Goal: Transaction & Acquisition: Purchase product/service

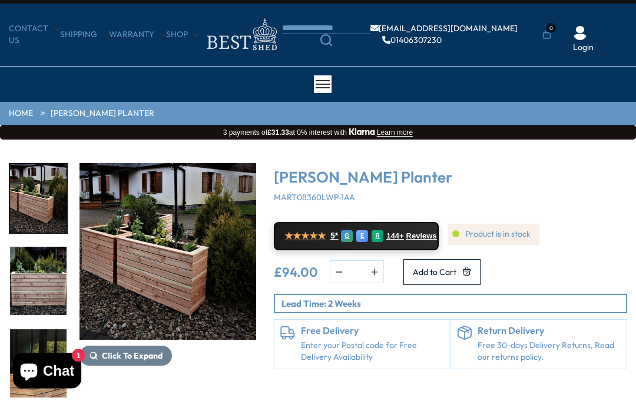
scroll to position [19, 0]
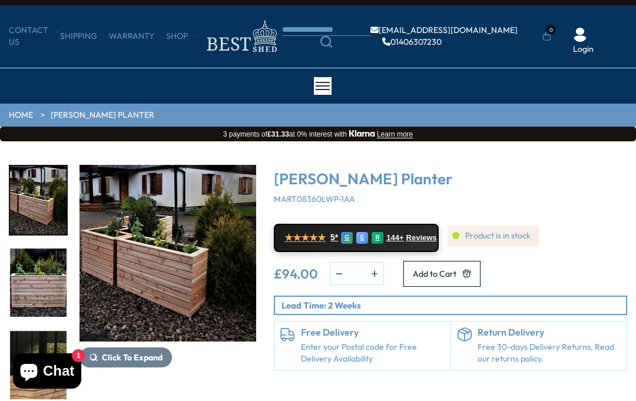
click at [166, 262] on img "1 / 4" at bounding box center [168, 253] width 177 height 177
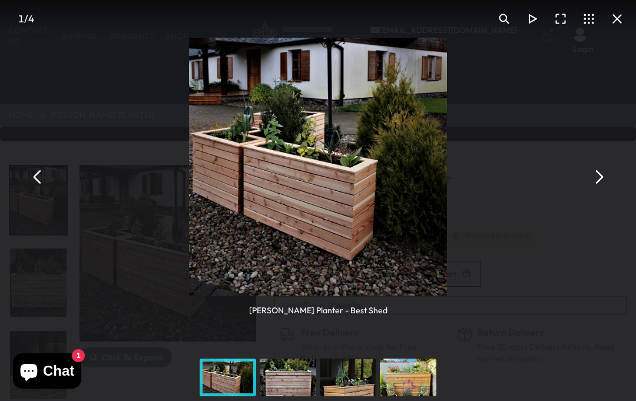
click at [600, 186] on button "You can close this modal content with the ESC key" at bounding box center [599, 177] width 28 height 28
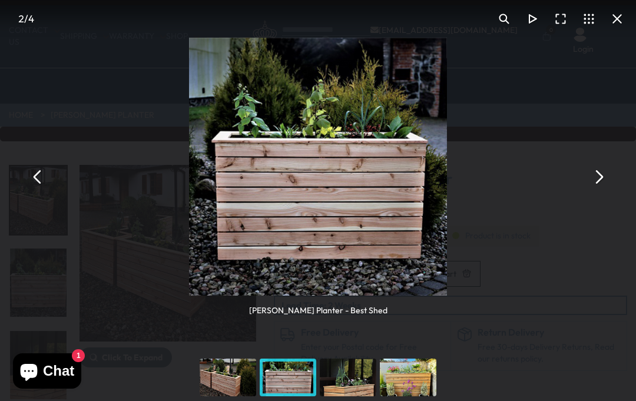
click at [602, 187] on button "You can close this modal content with the ESC key" at bounding box center [599, 177] width 28 height 28
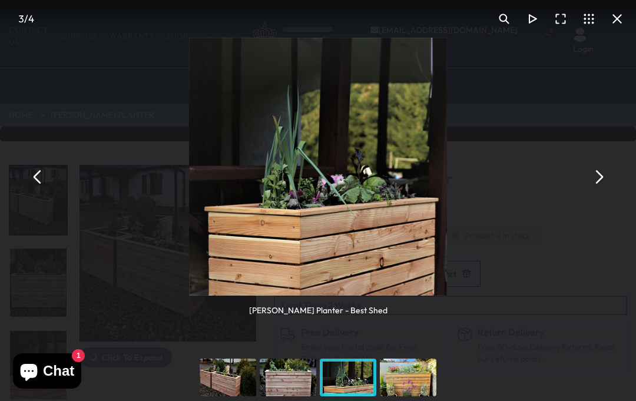
click at [603, 187] on button "You can close this modal content with the ESC key" at bounding box center [599, 177] width 28 height 28
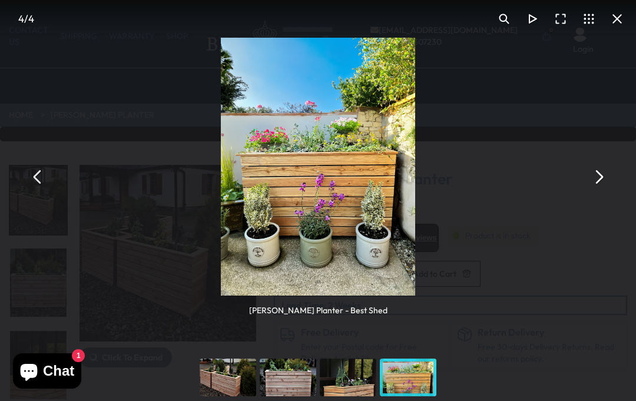
click at [599, 186] on button "You can close this modal content with the ESC key" at bounding box center [599, 177] width 28 height 28
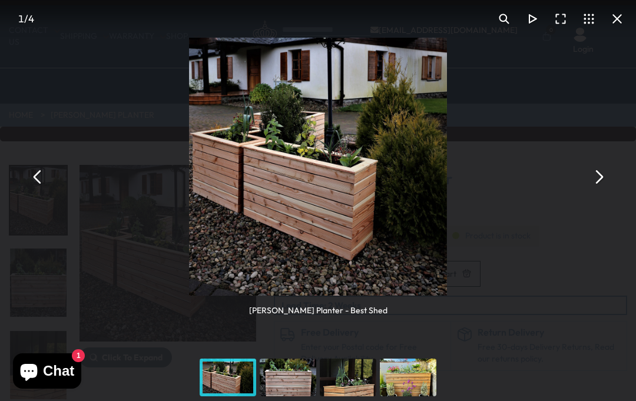
click at [606, 186] on button "You can close this modal content with the ESC key" at bounding box center [599, 177] width 28 height 28
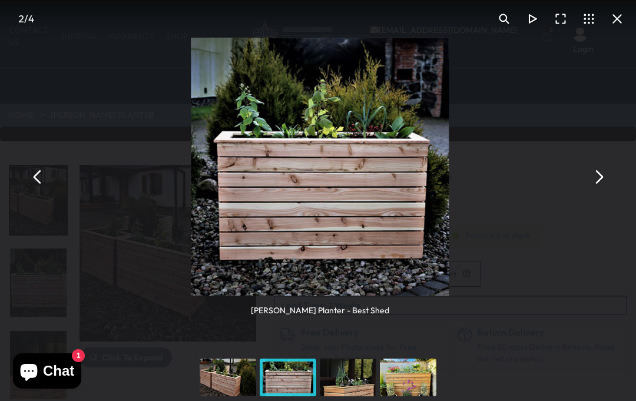
click at [607, 186] on button "You can close this modal content with the ESC key" at bounding box center [599, 177] width 28 height 28
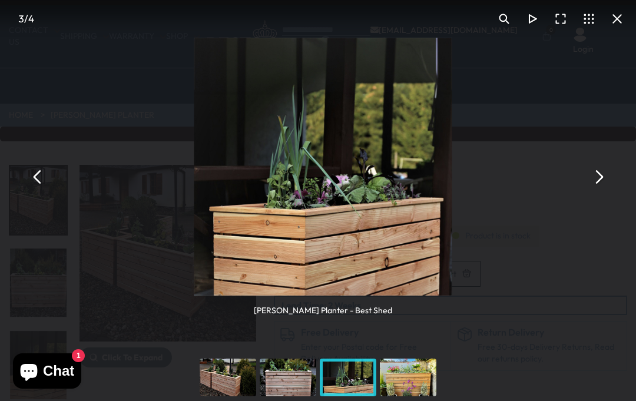
click at [608, 186] on button "You can close this modal content with the ESC key" at bounding box center [599, 177] width 28 height 28
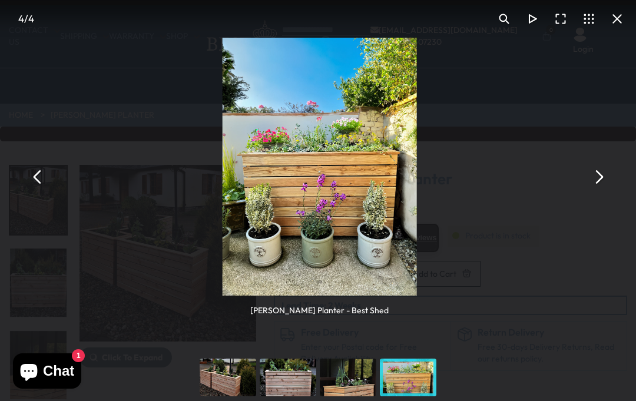
click at [608, 187] on button "You can close this modal content with the ESC key" at bounding box center [599, 177] width 28 height 28
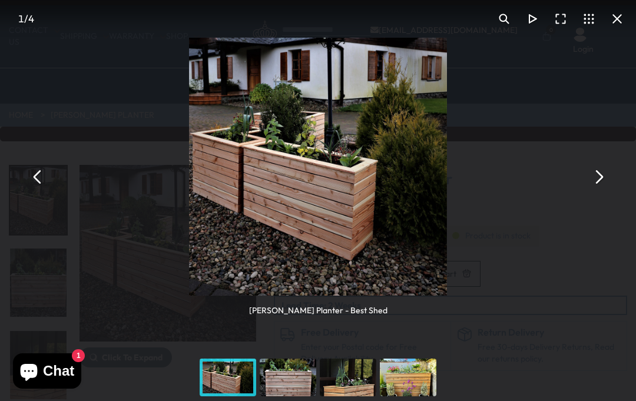
click at [610, 20] on button "You can close this modal content with the ESC key" at bounding box center [617, 19] width 28 height 28
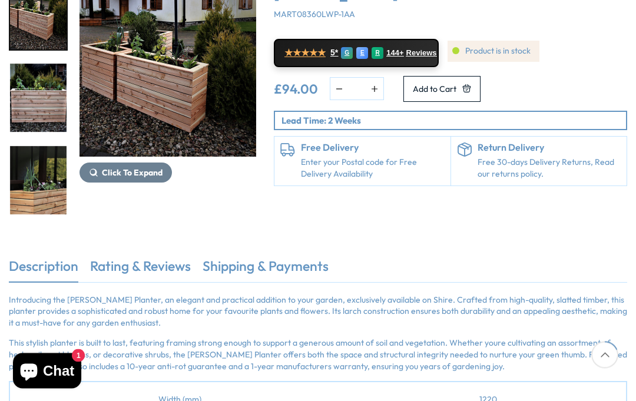
scroll to position [199, 0]
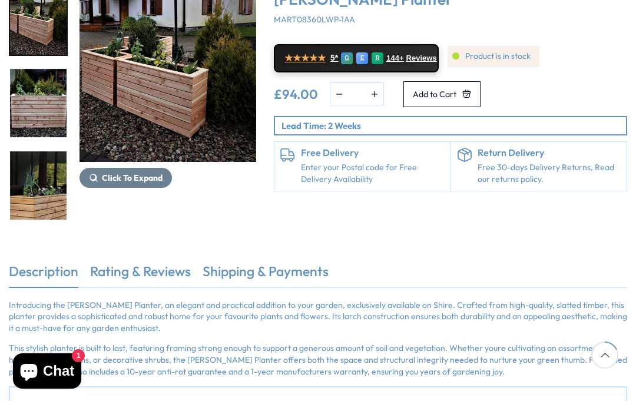
click at [150, 278] on link "Rating & Reviews" at bounding box center [140, 274] width 101 height 25
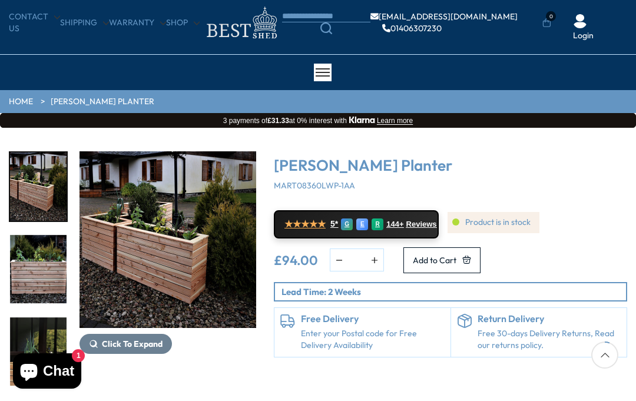
scroll to position [34, 0]
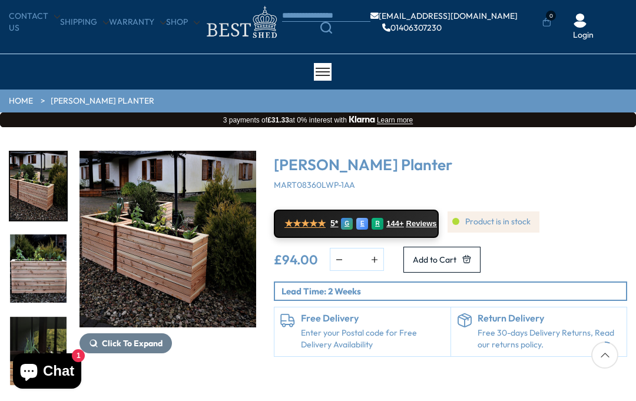
click at [471, 260] on icon "Add to Cart" at bounding box center [467, 259] width 8 height 8
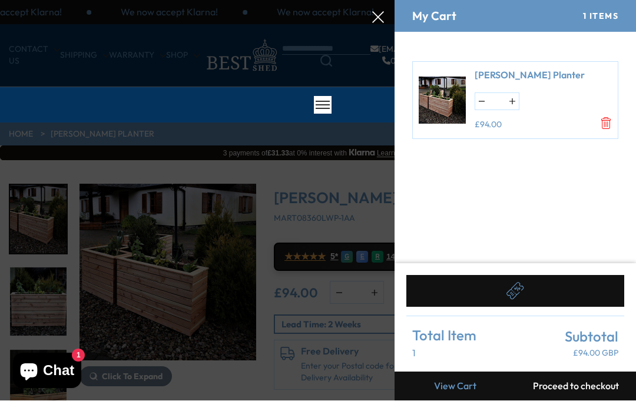
click at [39, 0] on div at bounding box center [318, 0] width 636 height 0
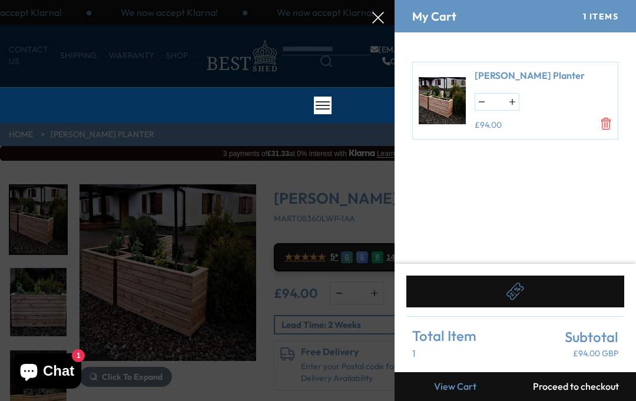
click at [47, 0] on div at bounding box center [318, 0] width 636 height 0
click at [31, 0] on div at bounding box center [318, 0] width 636 height 0
click at [344, 0] on div at bounding box center [318, 0] width 636 height 0
click at [343, 0] on div at bounding box center [318, 0] width 636 height 0
click at [375, 15] on icon at bounding box center [378, 18] width 12 height 12
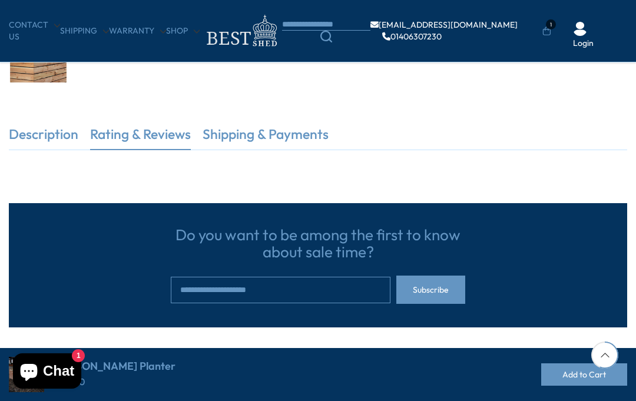
scroll to position [275, 0]
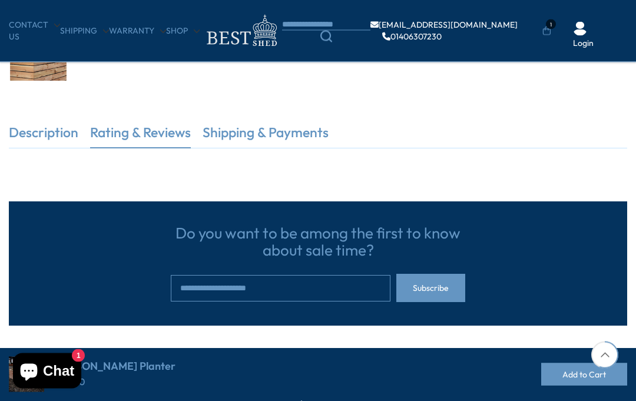
click at [133, 137] on link "Rating & Reviews" at bounding box center [140, 136] width 101 height 25
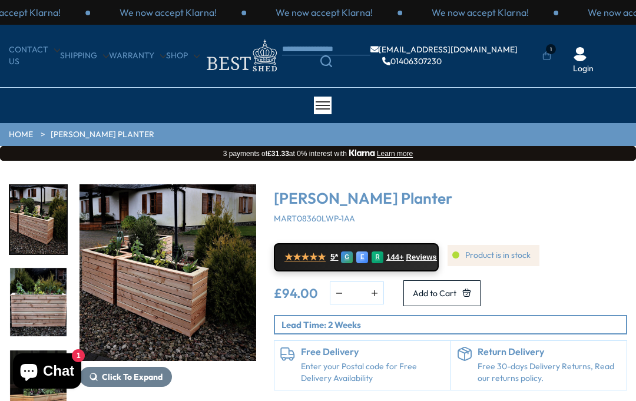
scroll to position [19, 0]
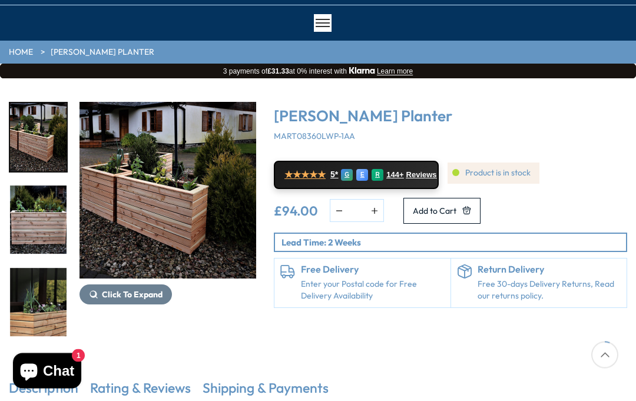
scroll to position [90, 0]
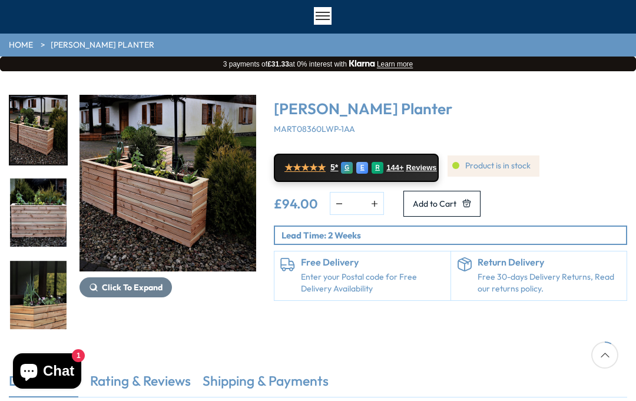
click at [312, 173] on link "★★★★★ 5* G E R 144+ Reviews" at bounding box center [356, 168] width 165 height 28
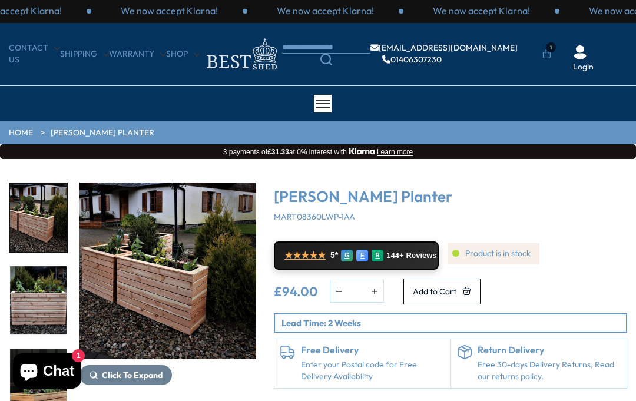
scroll to position [0, 0]
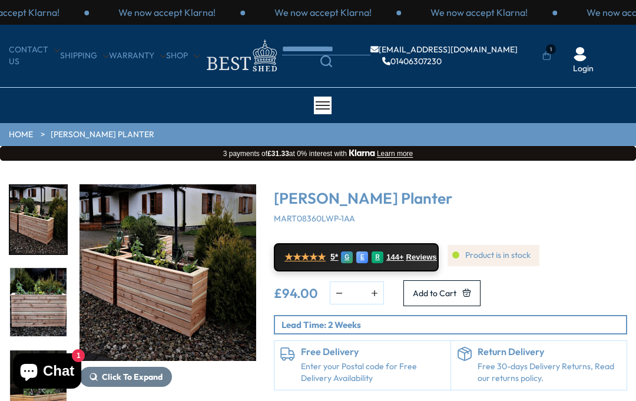
click at [19, 131] on link "HOME" at bounding box center [21, 135] width 24 height 12
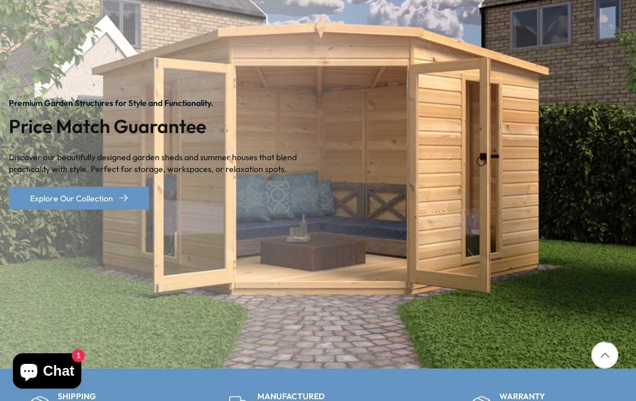
scroll to position [176, 0]
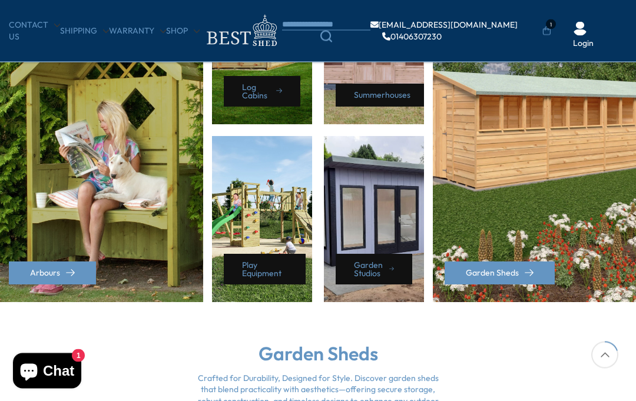
scroll to position [616, 0]
click at [71, 264] on link "Arbours" at bounding box center [52, 273] width 87 height 23
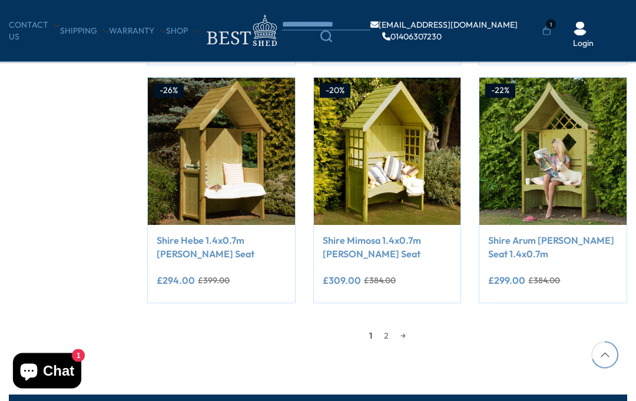
scroll to position [909, 0]
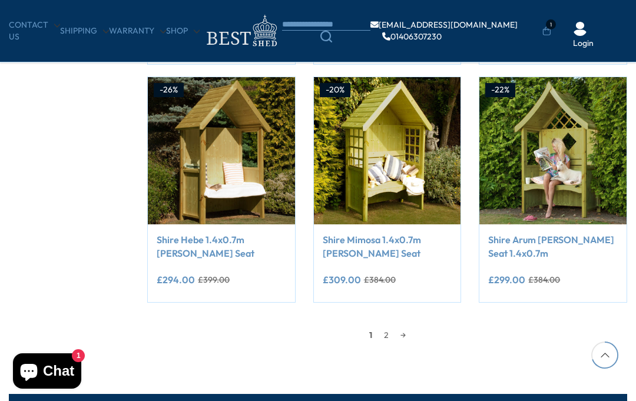
click at [390, 331] on link "2" at bounding box center [386, 335] width 16 height 18
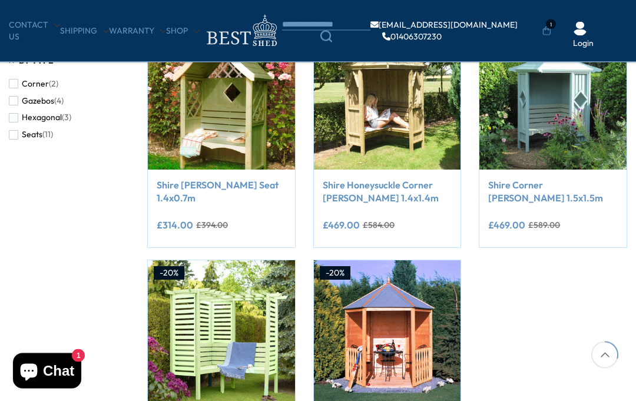
scroll to position [252, 0]
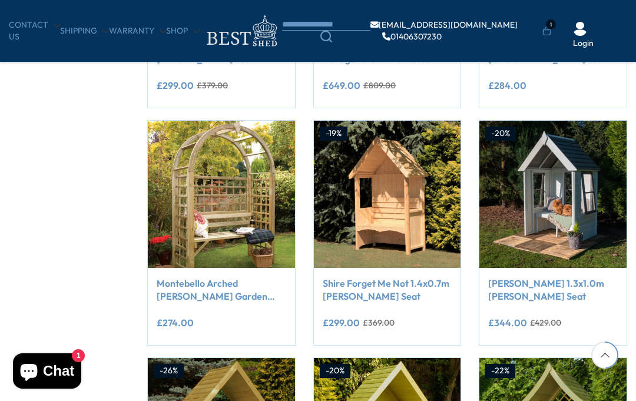
scroll to position [607, 0]
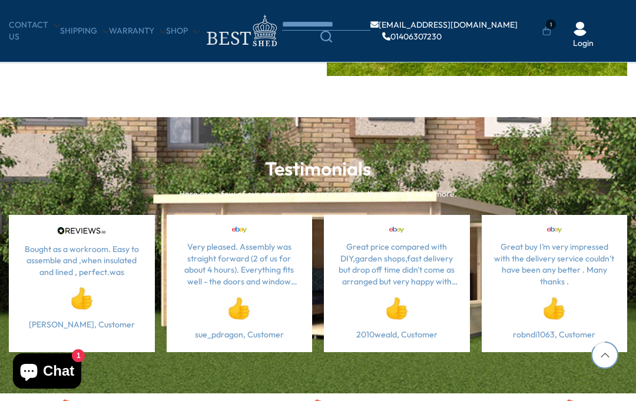
scroll to position [3004, 0]
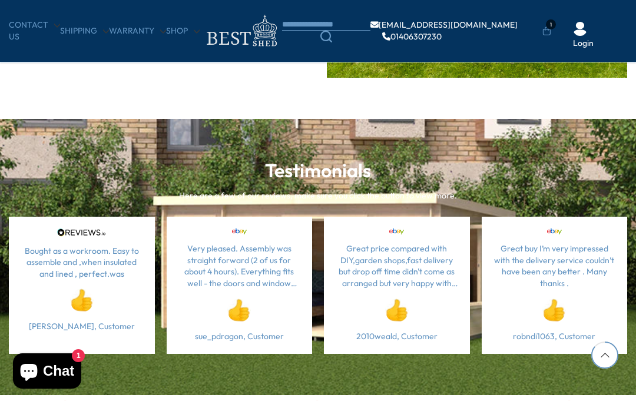
click at [182, 31] on link "Shop" at bounding box center [183, 31] width 34 height 12
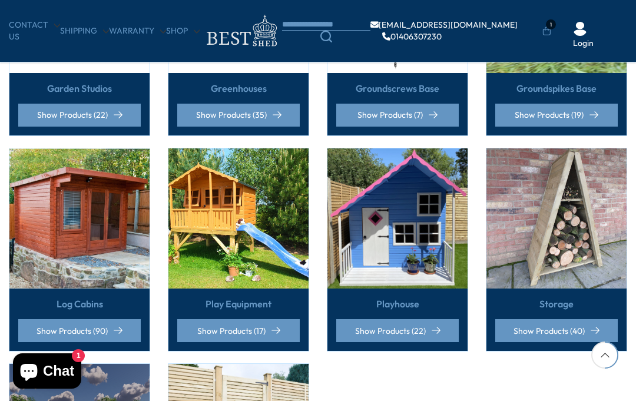
scroll to position [618, 0]
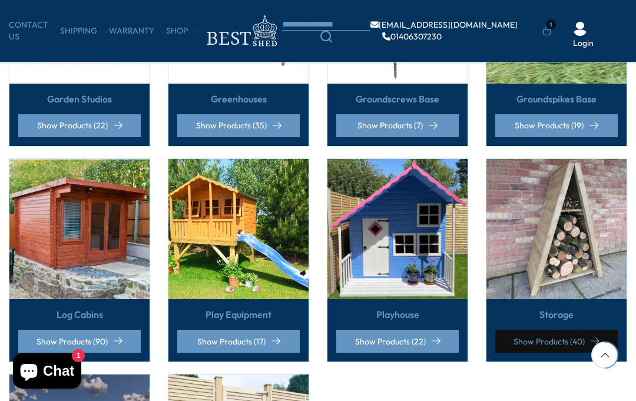
click at [602, 338] on link "Show Products (40)" at bounding box center [557, 341] width 123 height 23
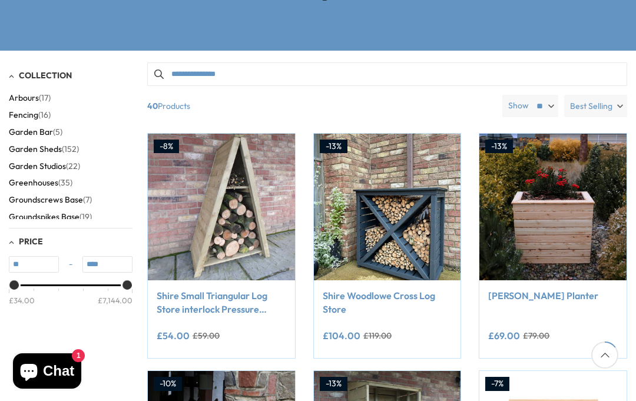
scroll to position [202, 0]
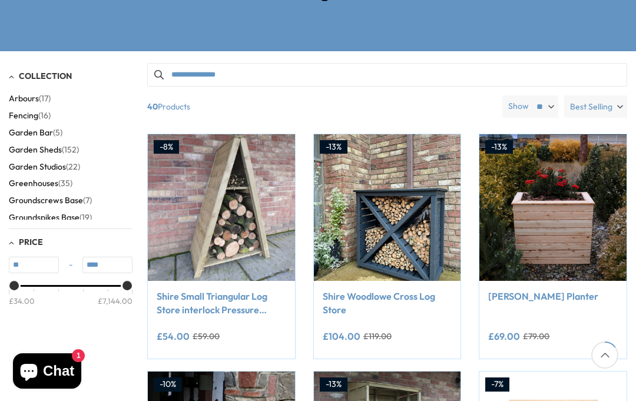
click at [579, 222] on img at bounding box center [553, 207] width 147 height 147
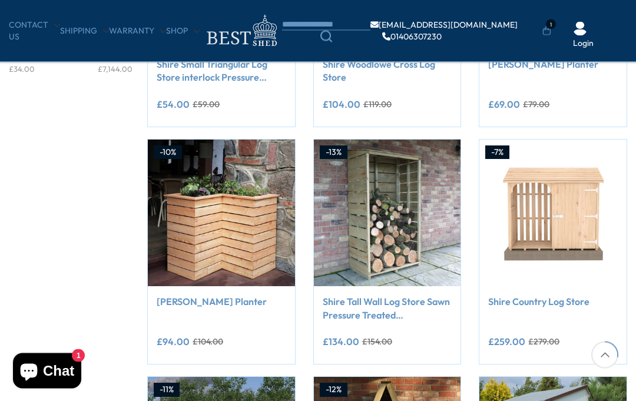
scroll to position [377, 0]
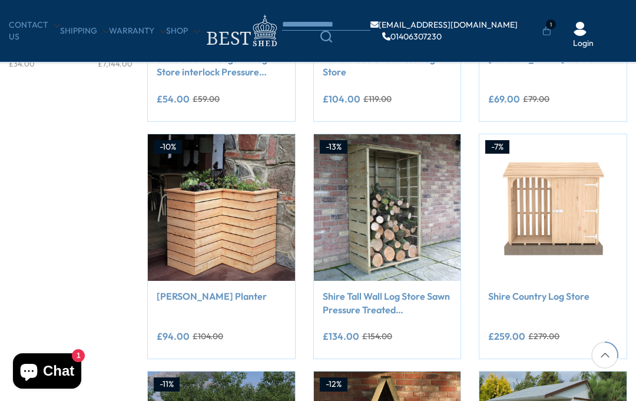
click at [193, 254] on span "Add to Cart" at bounding box center [214, 258] width 44 height 8
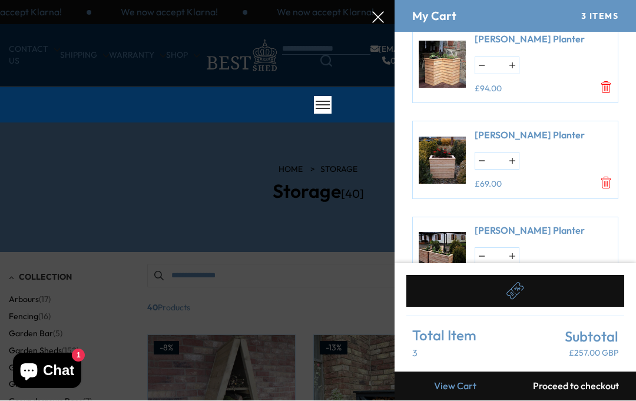
scroll to position [38, 0]
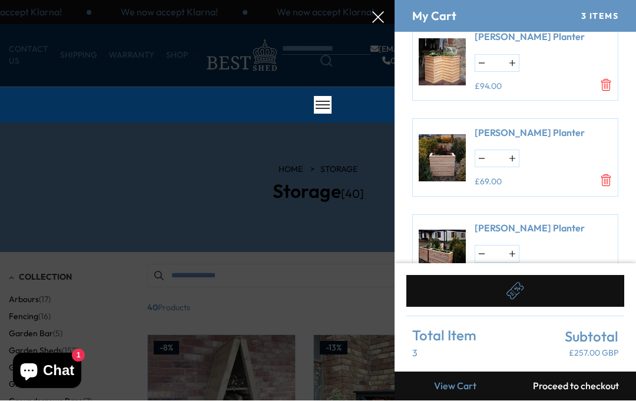
click at [71, 0] on div at bounding box center [318, 0] width 636 height 0
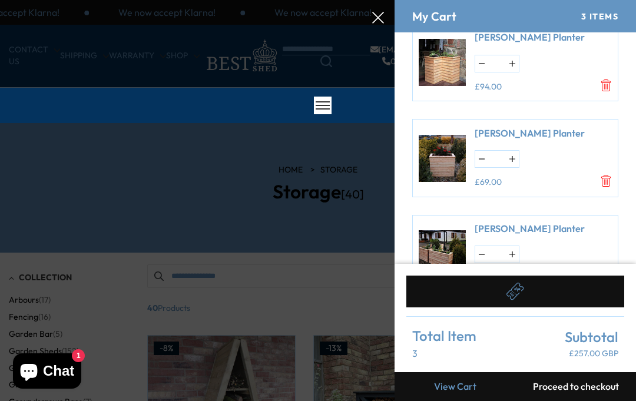
click at [72, 0] on div at bounding box center [318, 0] width 636 height 0
click at [381, 22] on icon at bounding box center [378, 18] width 12 height 12
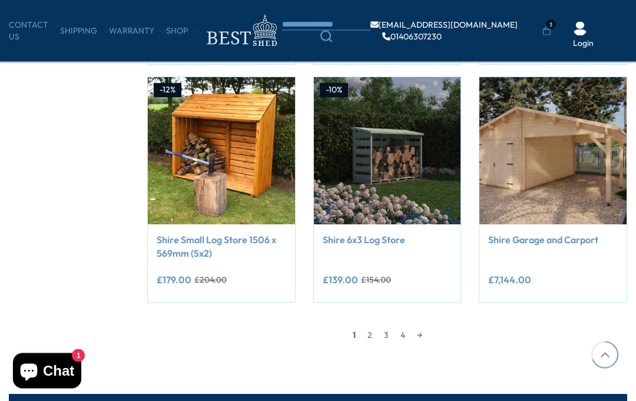
scroll to position [918, 0]
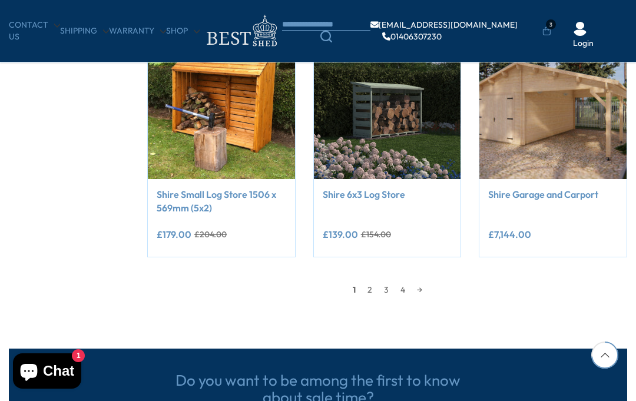
click at [368, 289] on link "2" at bounding box center [370, 290] width 16 height 18
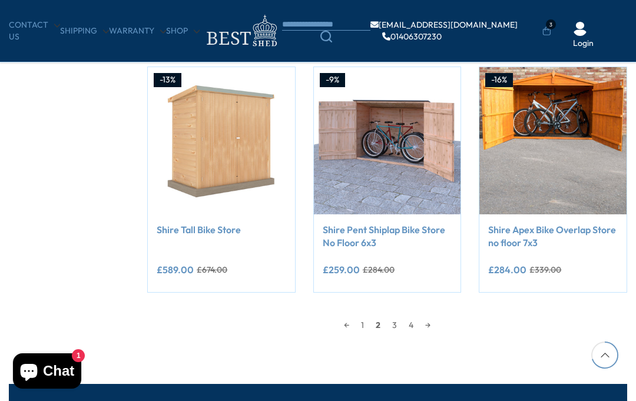
scroll to position [906, 0]
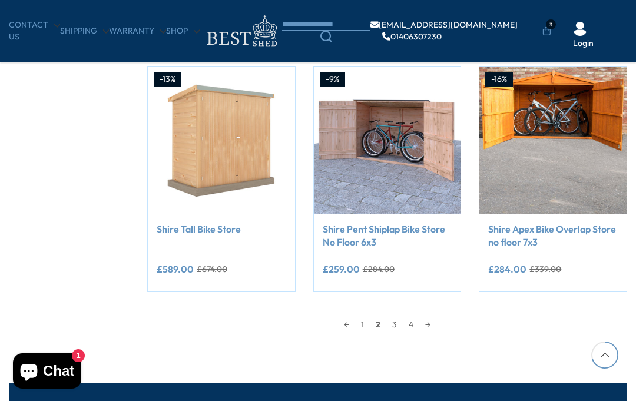
click at [430, 321] on link "→" at bounding box center [428, 325] width 17 height 18
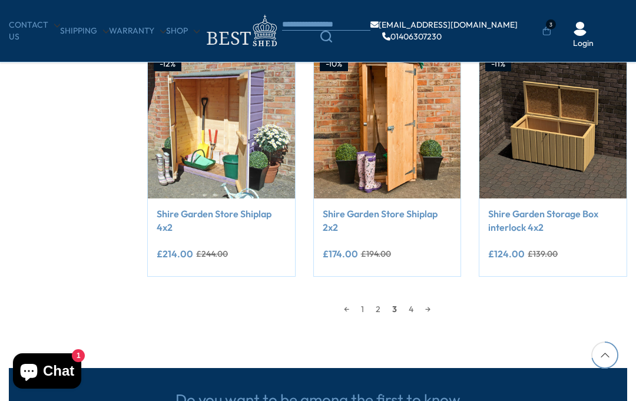
scroll to position [936, 0]
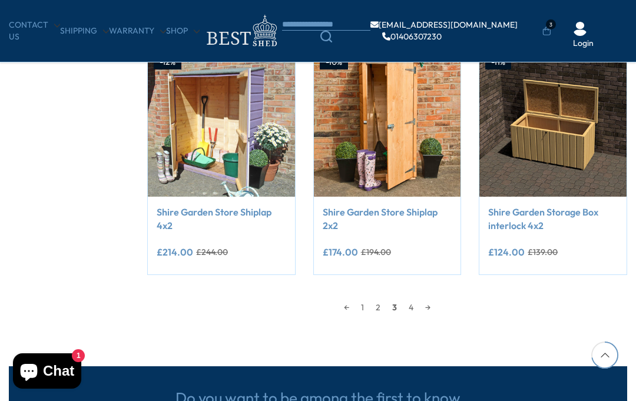
click at [433, 308] on link "→" at bounding box center [428, 308] width 17 height 18
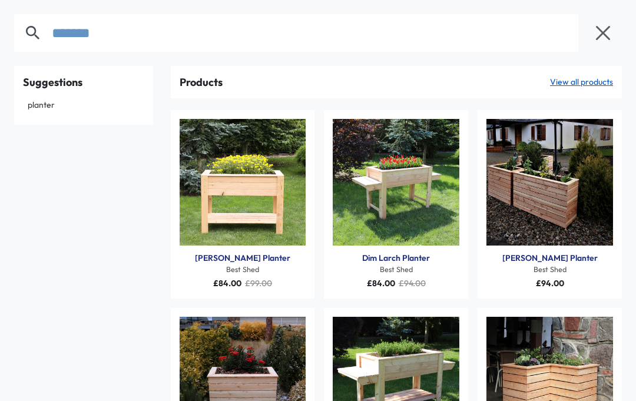
type input "*******"
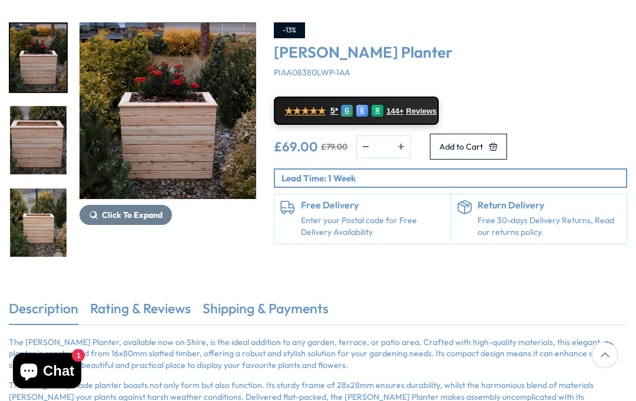
scroll to position [162, 0]
click at [507, 151] on button "Add to Cart" at bounding box center [468, 147] width 77 height 26
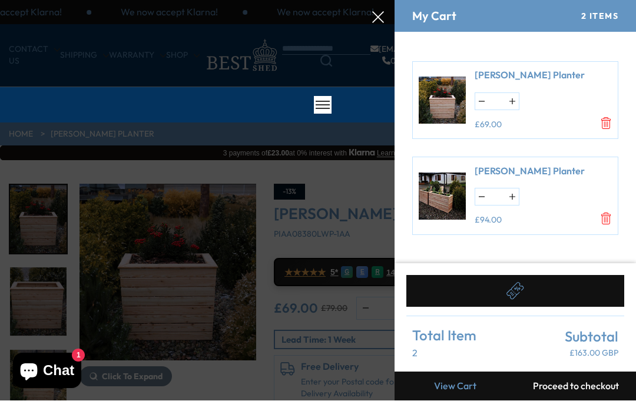
click at [103, 0] on div at bounding box center [318, 0] width 636 height 0
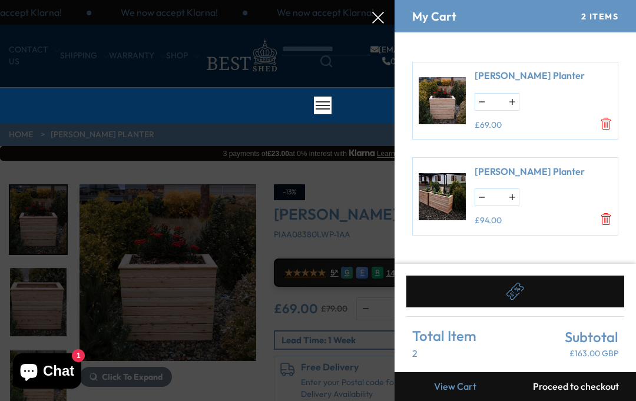
click at [127, 0] on div at bounding box center [318, 0] width 636 height 0
click at [68, 0] on div at bounding box center [318, 0] width 636 height 0
click at [377, 0] on div at bounding box center [318, 0] width 636 height 0
click at [384, 20] on icon at bounding box center [378, 18] width 12 height 12
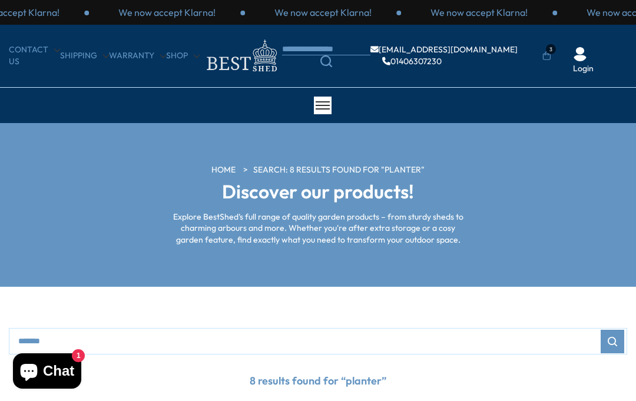
click at [547, 49] on span "3" at bounding box center [551, 49] width 10 height 10
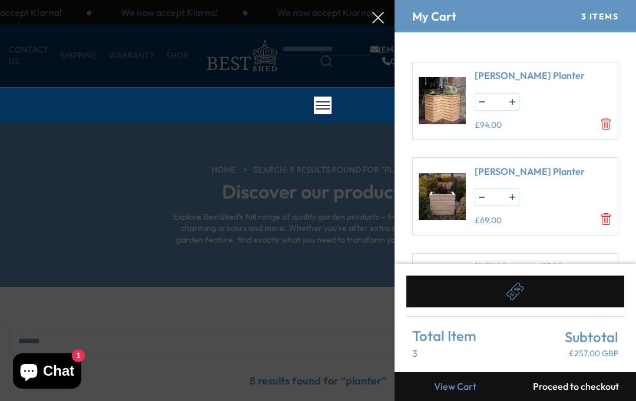
click at [55, 0] on div at bounding box center [318, 0] width 636 height 0
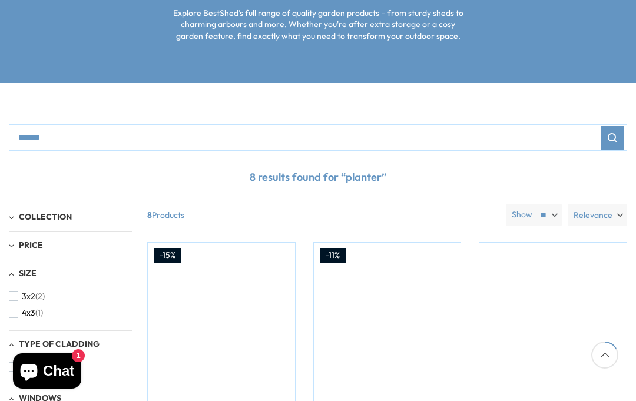
scroll to position [209, 0]
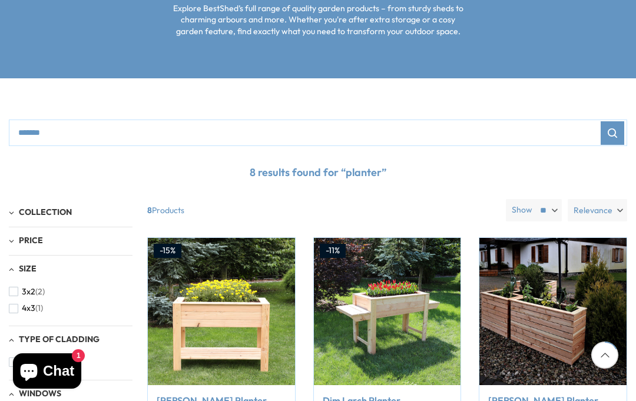
click at [579, 294] on img at bounding box center [553, 311] width 147 height 147
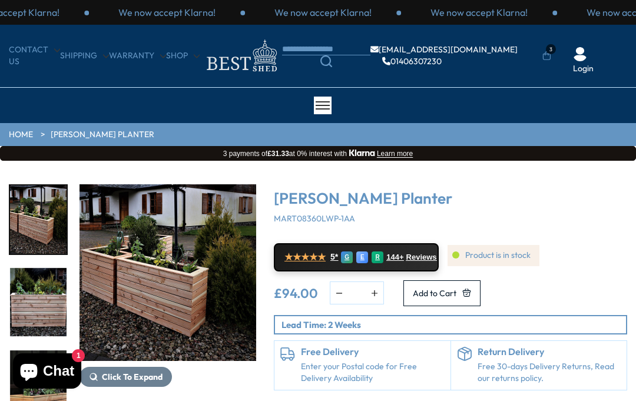
click at [545, 42] on li "3" at bounding box center [547, 48] width 9 height 12
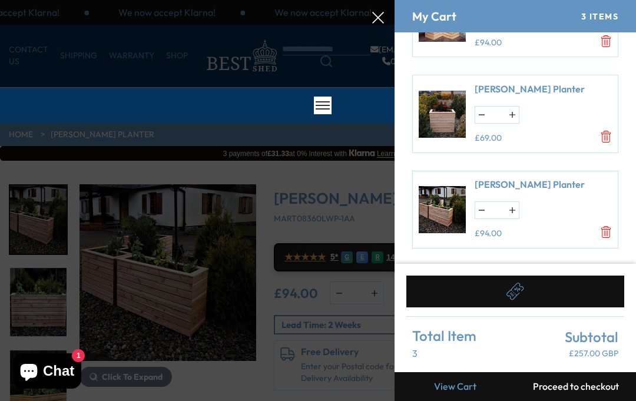
scroll to position [80, 0]
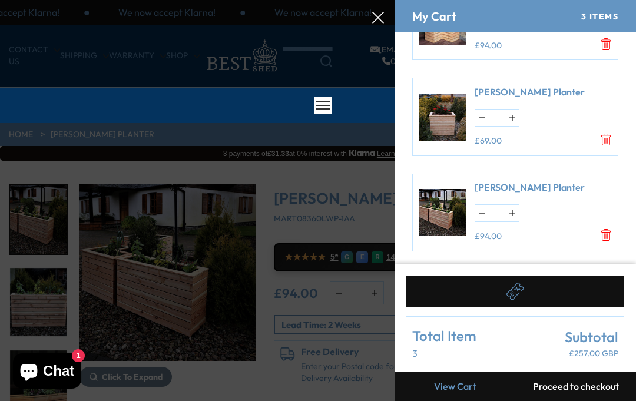
click at [605, 235] on icon "Remove Marta Larch Planter" at bounding box center [605, 237] width 1 height 6
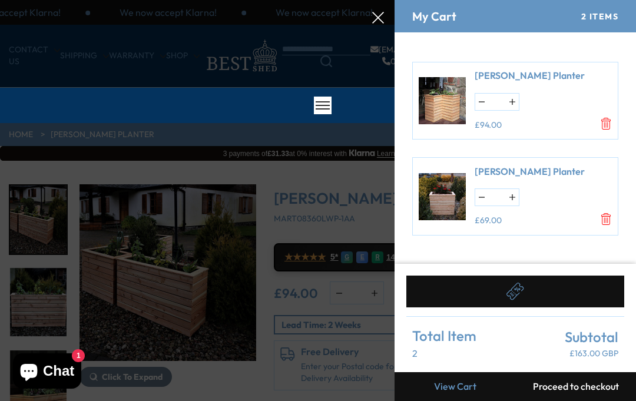
click at [526, 168] on link "[PERSON_NAME] Planter" at bounding box center [530, 171] width 110 height 13
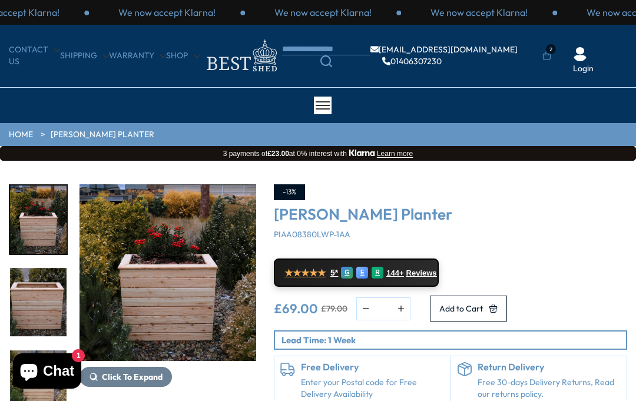
click at [543, 54] on icon at bounding box center [547, 56] width 9 height 12
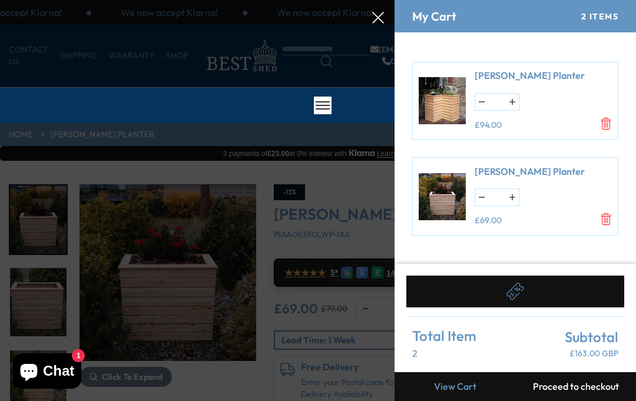
click at [501, 70] on link "[PERSON_NAME] Planter" at bounding box center [530, 75] width 110 height 13
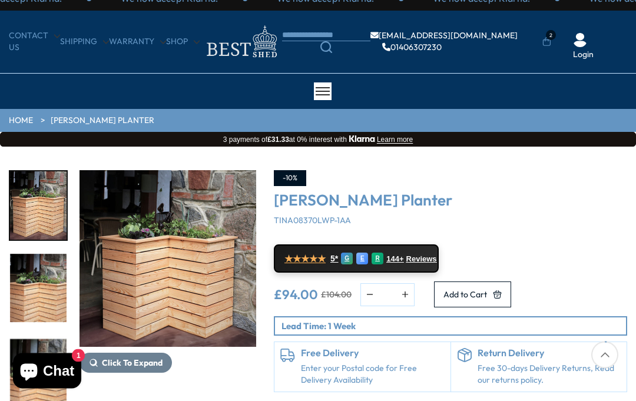
scroll to position [8, 0]
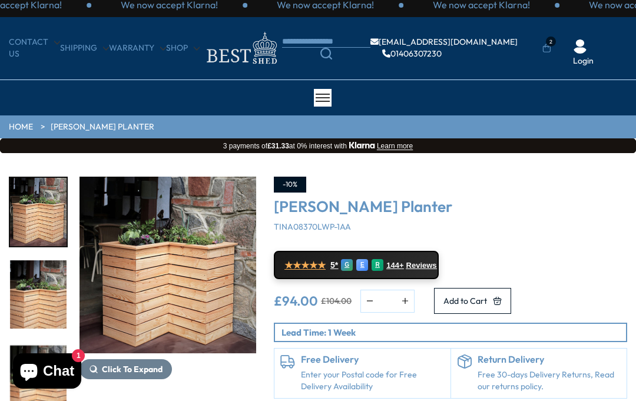
click at [547, 40] on span "2" at bounding box center [551, 42] width 10 height 10
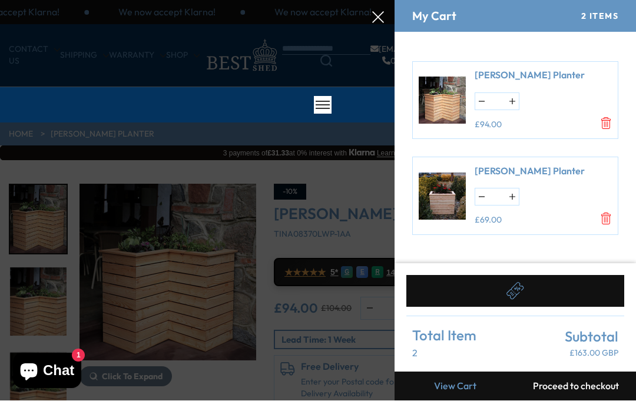
click at [608, 215] on icon "Remove Pia Larch Planter" at bounding box center [606, 219] width 12 height 12
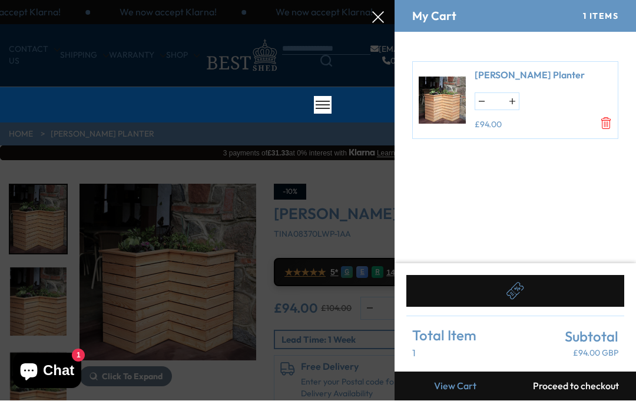
click at [283, 0] on div at bounding box center [318, 0] width 636 height 0
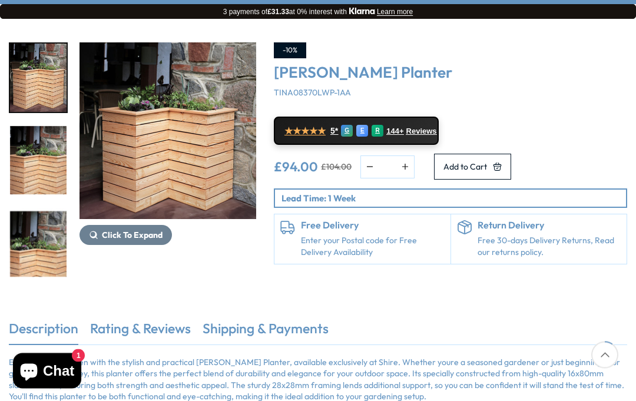
scroll to position [141, 0]
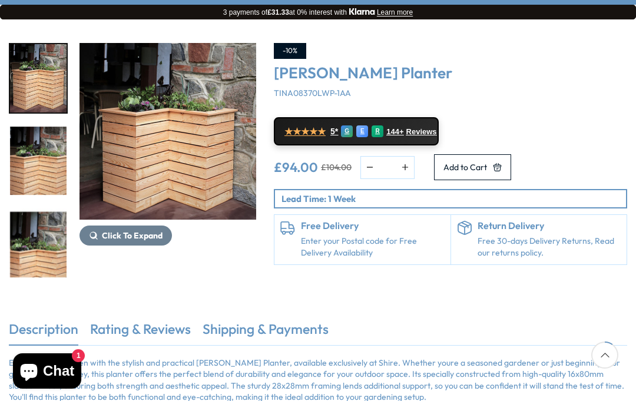
click at [113, 245] on button "Click To Expand" at bounding box center [126, 236] width 93 height 20
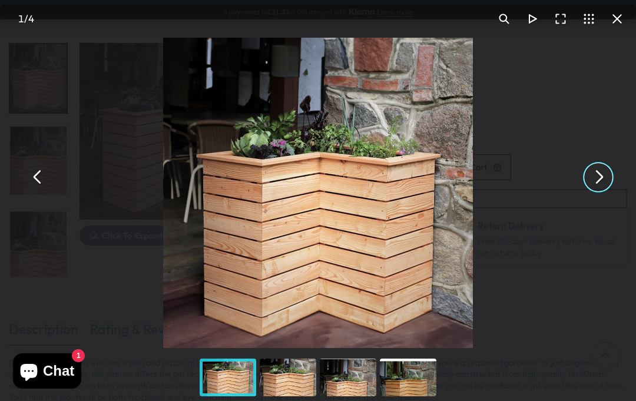
click at [602, 192] on button "You can close this modal content with the ESC key" at bounding box center [599, 177] width 28 height 28
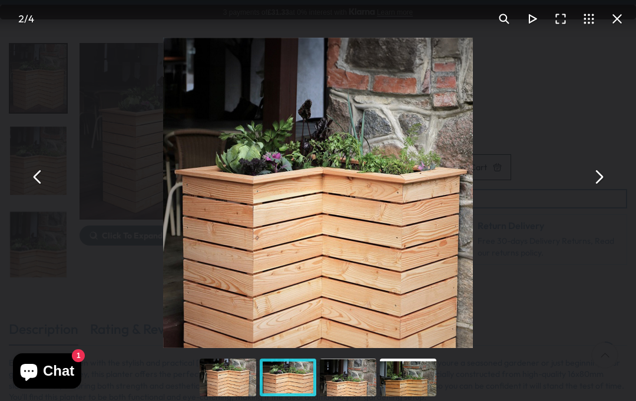
click at [606, 192] on button "You can close this modal content with the ESC key" at bounding box center [599, 177] width 28 height 28
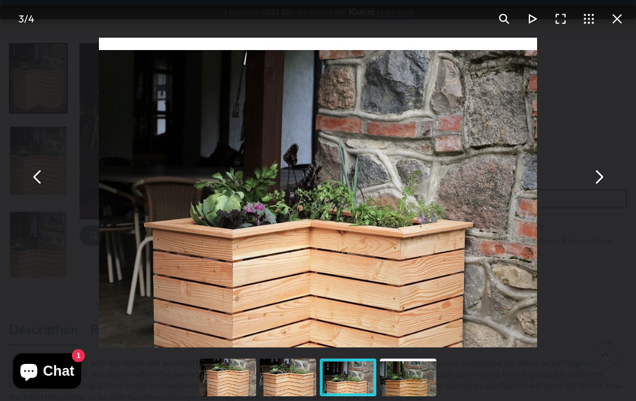
click at [606, 192] on button "You can close this modal content with the ESC key" at bounding box center [599, 177] width 28 height 28
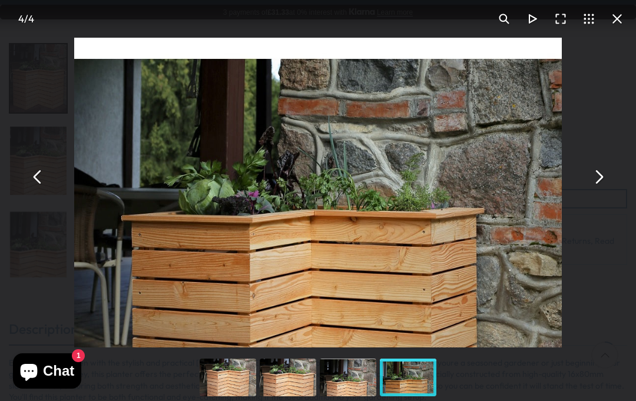
click at [611, 211] on div "Tina Larch Planter - Best Shed" at bounding box center [318, 177] width 636 height 354
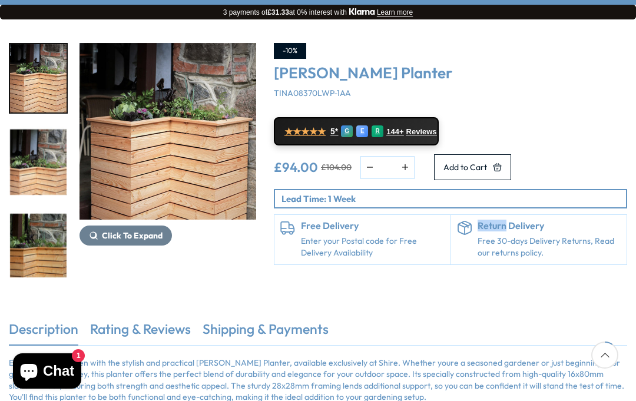
click at [605, 278] on div "-10% Tina Larch Planter TINA08370LWP-1AA ★★★★★ 5* G E R 144+ Reviews £94.00 £10…" at bounding box center [450, 161] width 371 height 236
click at [596, 328] on ul "Description Rating & Reviews Shipping & Payments" at bounding box center [318, 332] width 619 height 25
